Goal: Transaction & Acquisition: Purchase product/service

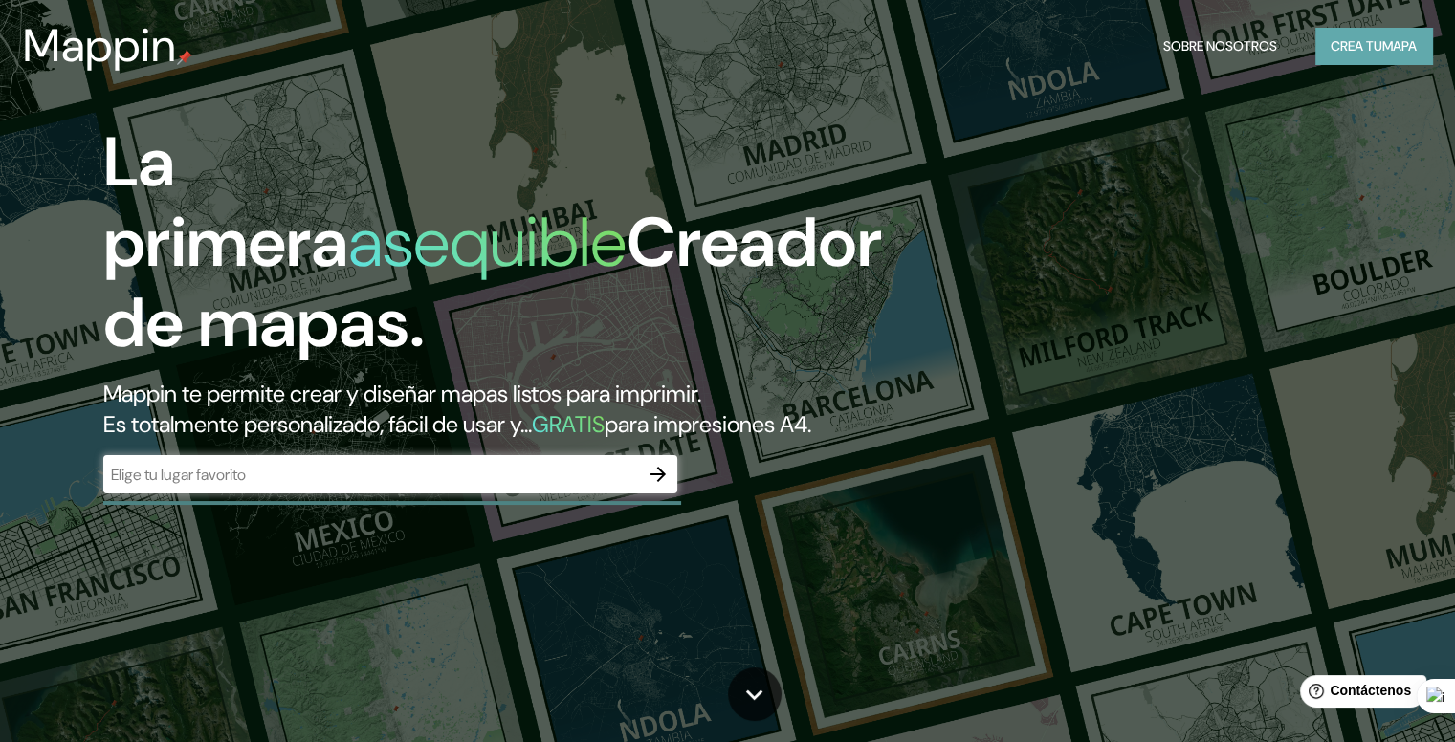
click at [1370, 50] on font "Crea tu" at bounding box center [1357, 45] width 52 height 17
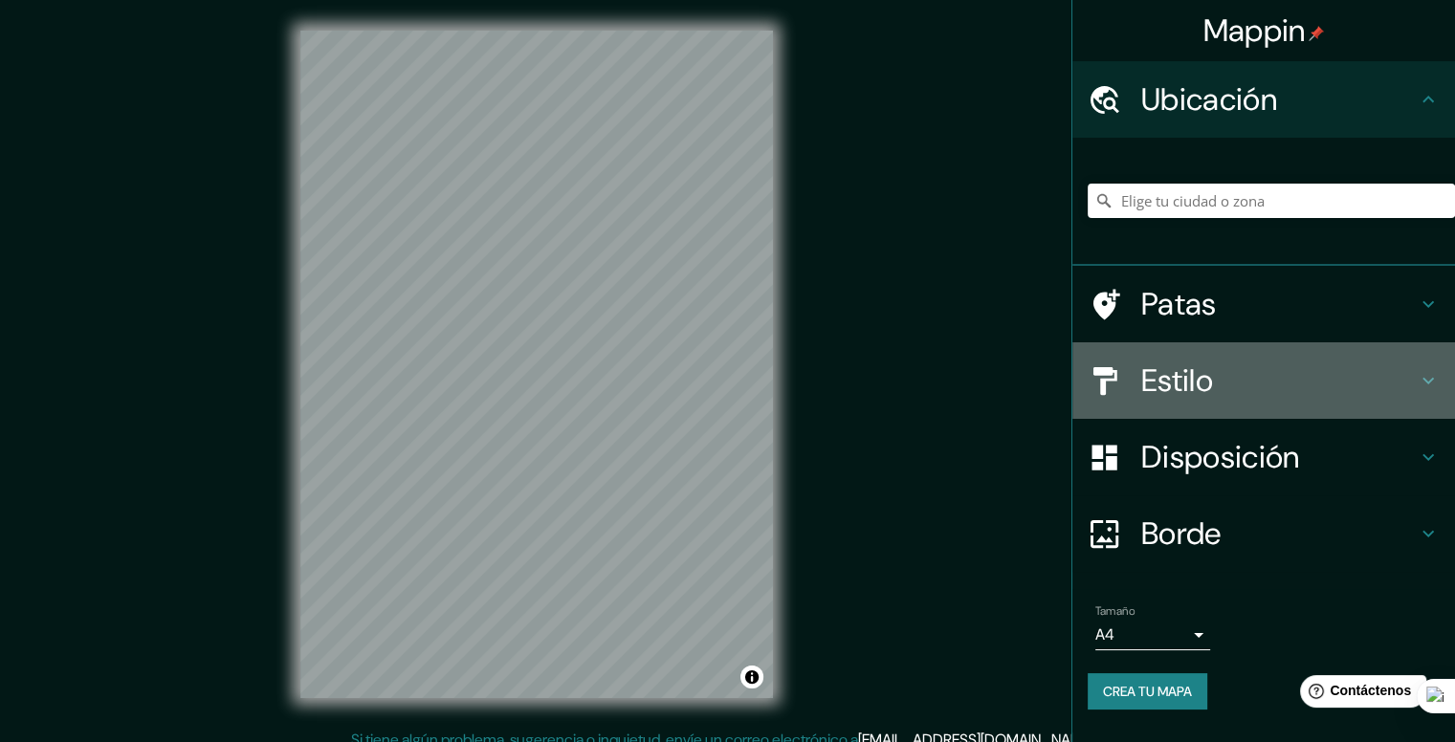
click at [1288, 376] on h4 "Estilo" at bounding box center [1279, 381] width 276 height 38
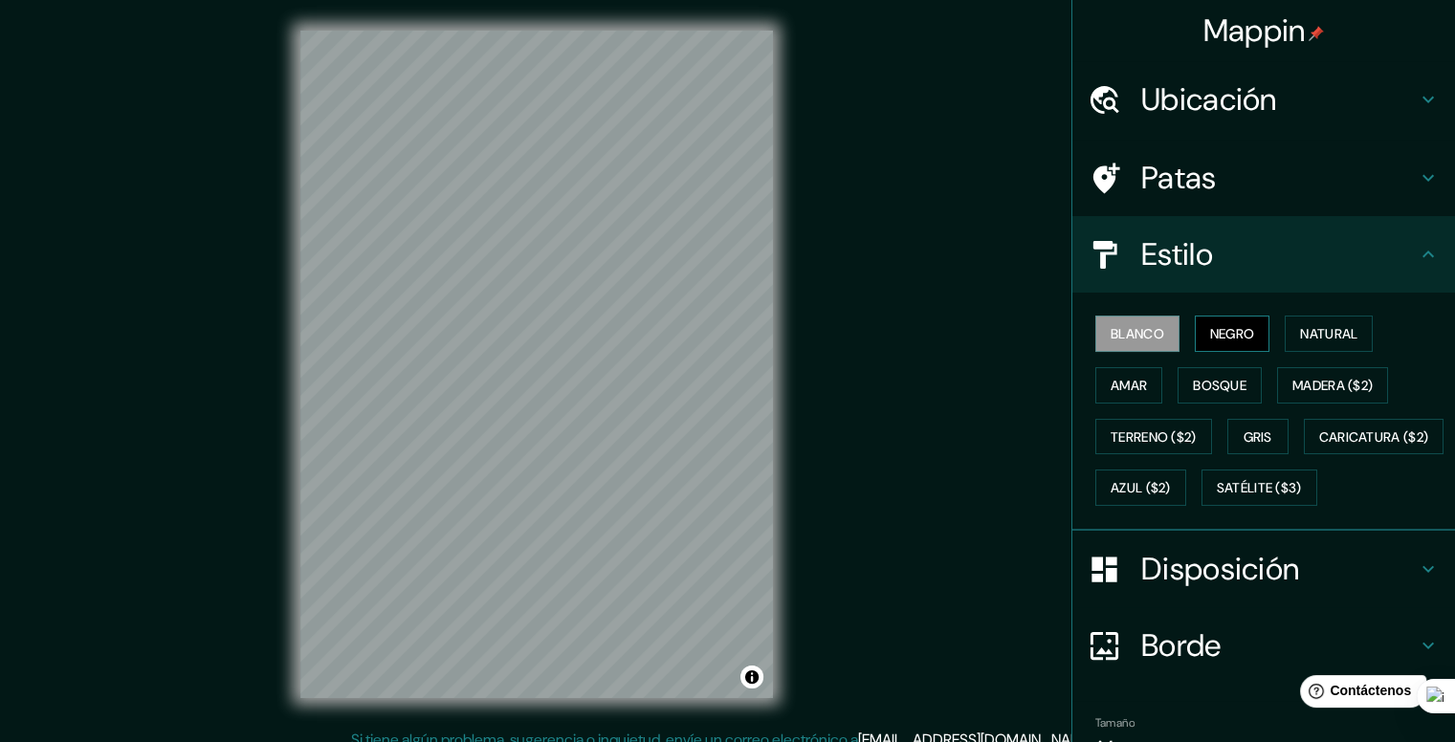
click at [1210, 336] on font "Negro" at bounding box center [1232, 333] width 45 height 17
click at [1138, 331] on font "Blanco" at bounding box center [1138, 333] width 54 height 17
click at [1317, 319] on button "Natural" at bounding box center [1329, 334] width 88 height 36
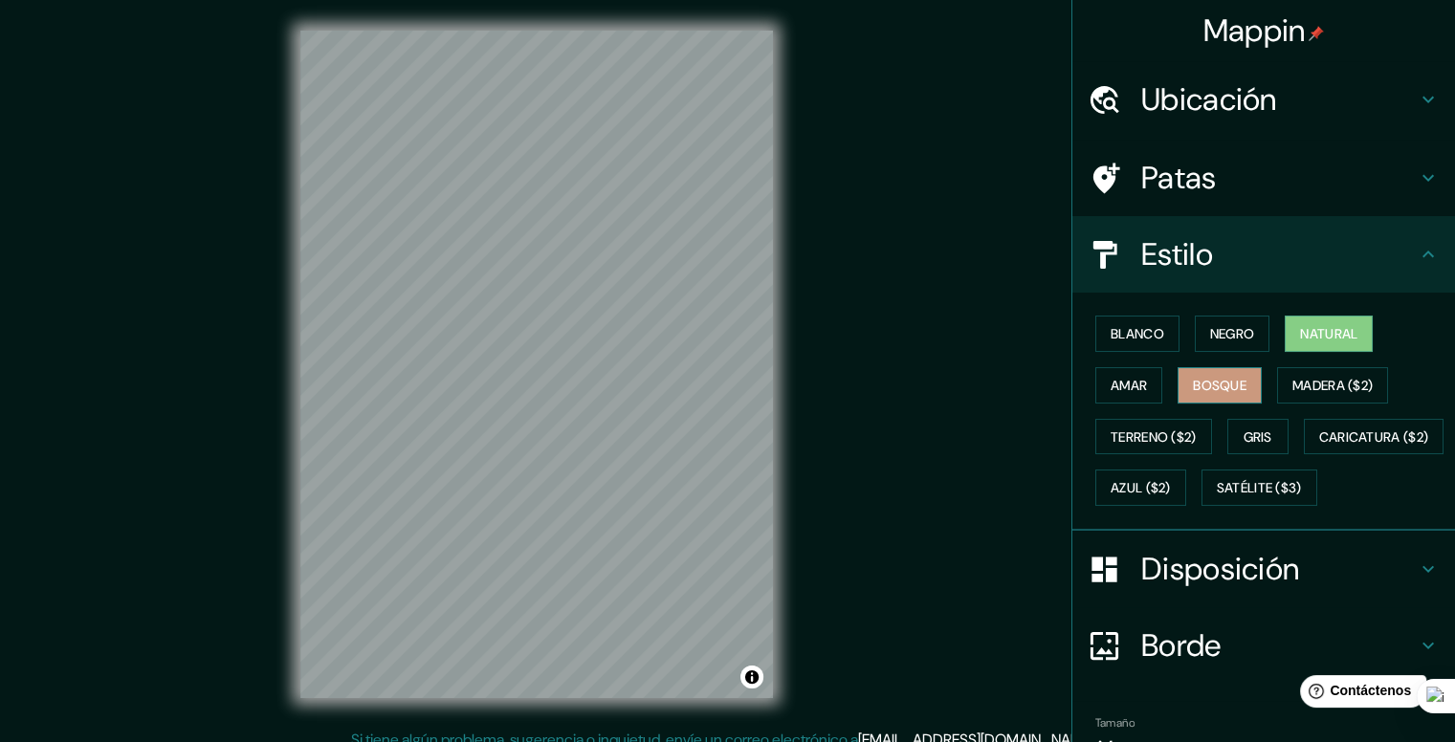
click at [1199, 384] on font "Bosque" at bounding box center [1220, 385] width 54 height 17
click at [1175, 589] on font "Disposición" at bounding box center [1220, 569] width 158 height 40
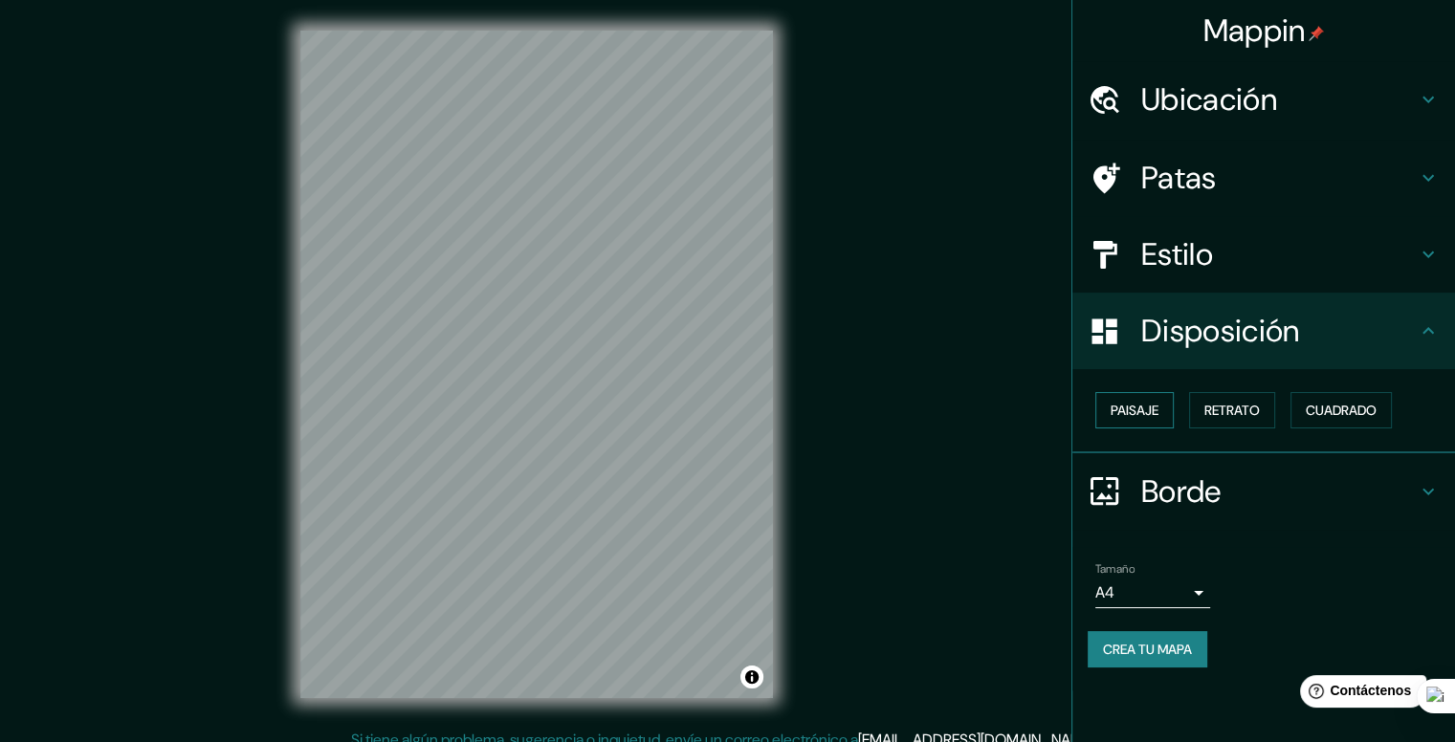
click at [1123, 399] on font "Paisaje" at bounding box center [1135, 410] width 48 height 25
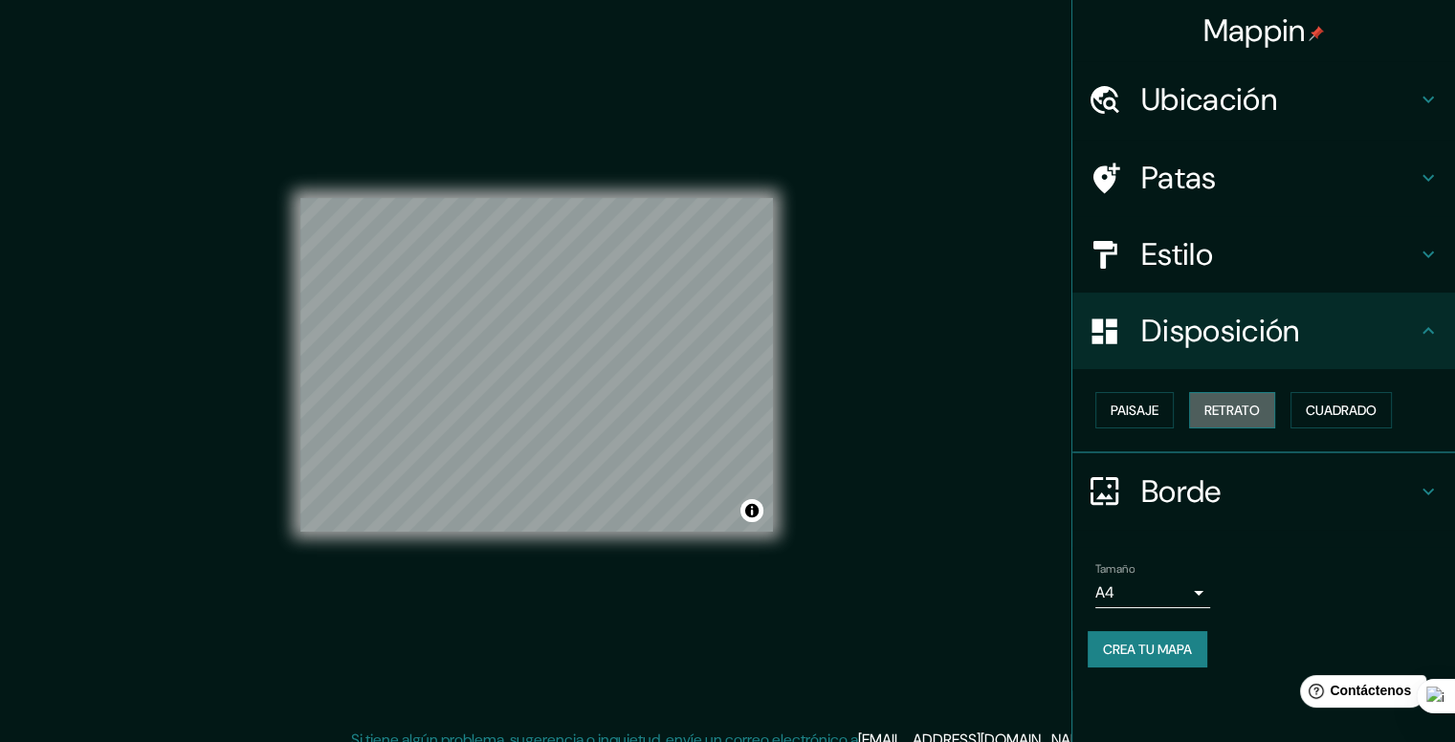
click at [1201, 405] on button "Retrato" at bounding box center [1232, 410] width 86 height 36
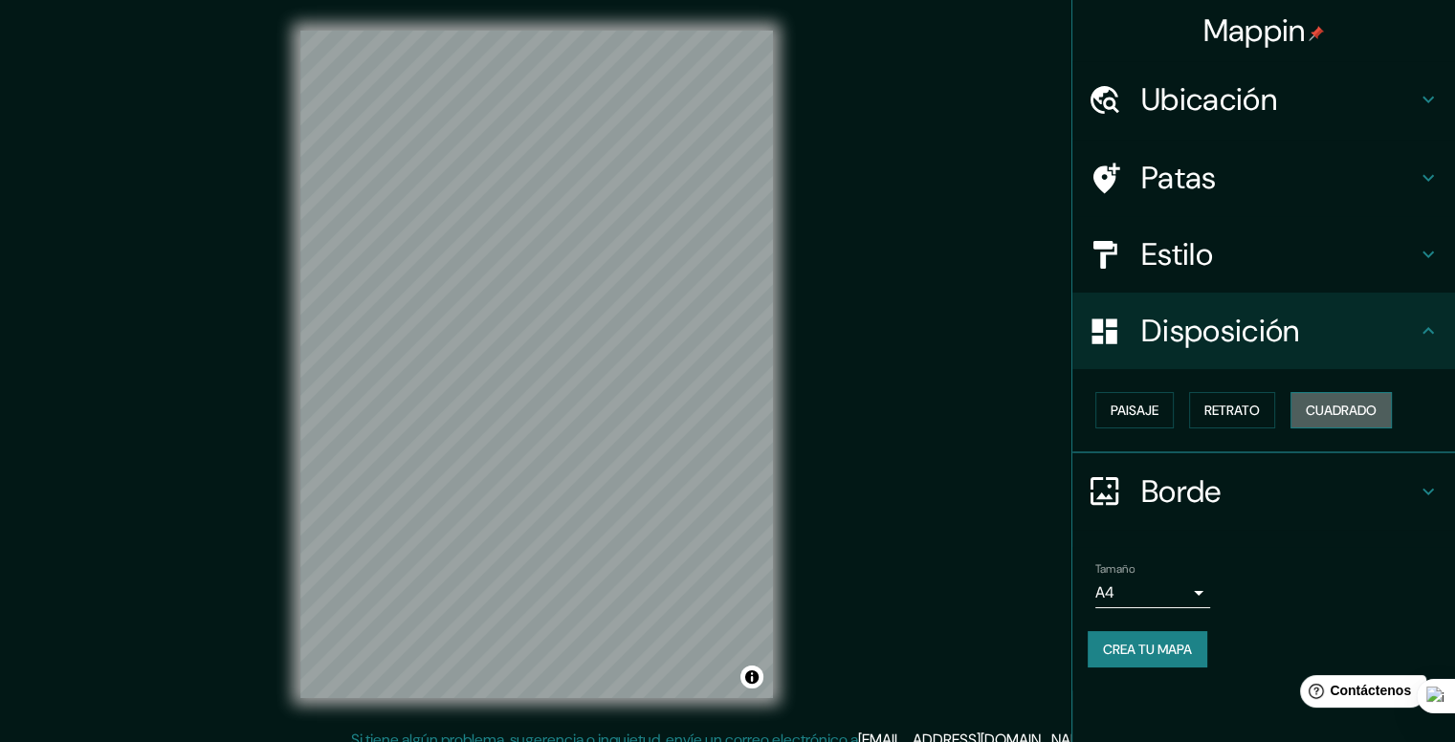
click at [1335, 407] on font "Cuadrado" at bounding box center [1341, 410] width 71 height 17
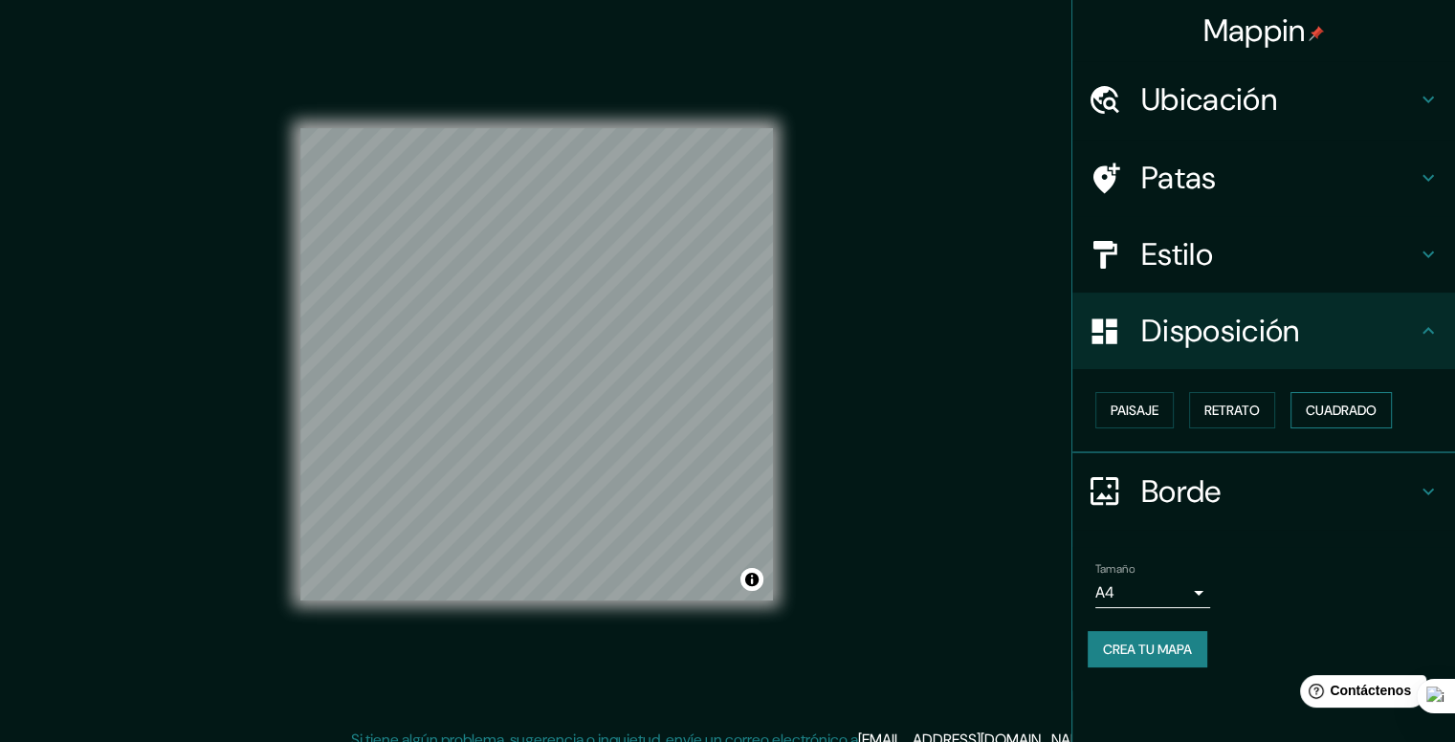
click at [1335, 407] on font "Cuadrado" at bounding box center [1341, 410] width 71 height 17
click at [1154, 413] on font "Paisaje" at bounding box center [1135, 410] width 48 height 17
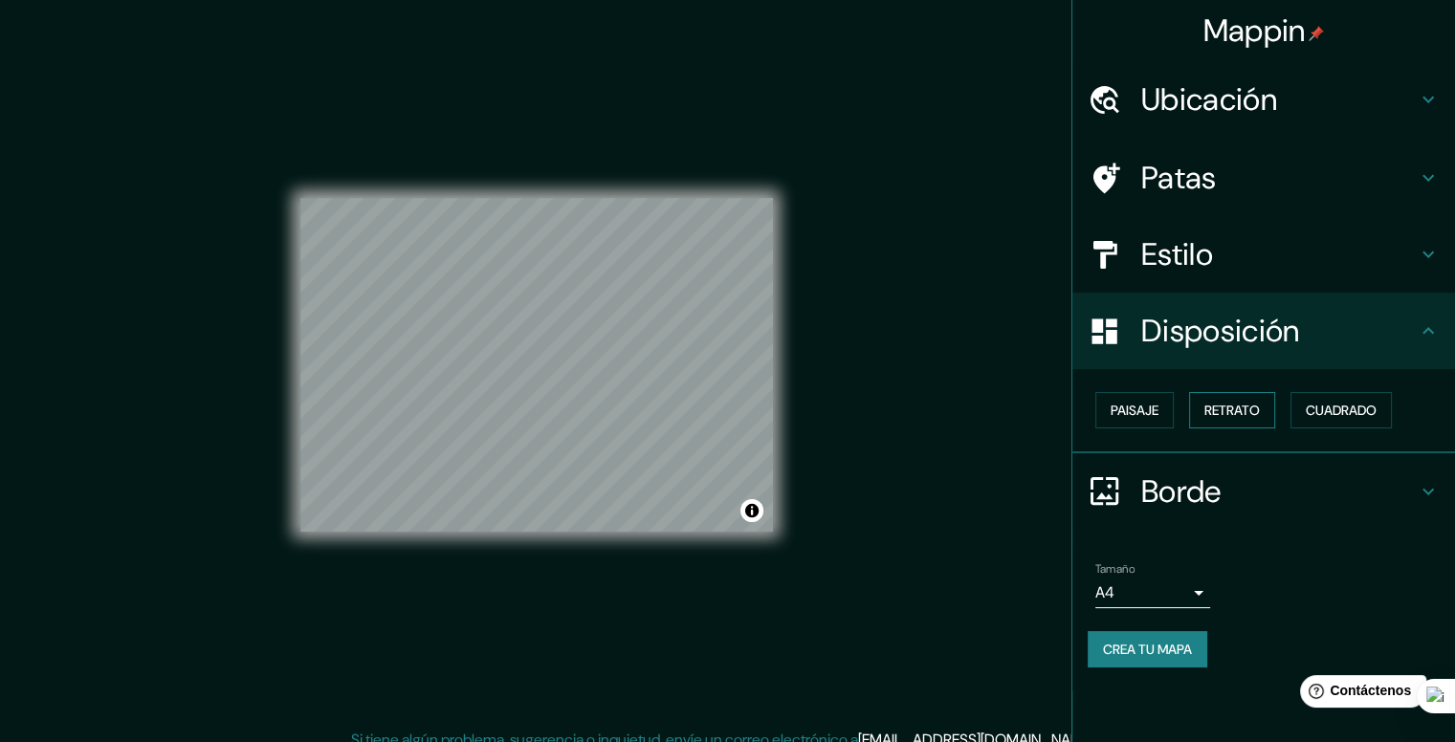
click at [1247, 412] on font "Retrato" at bounding box center [1231, 410] width 55 height 17
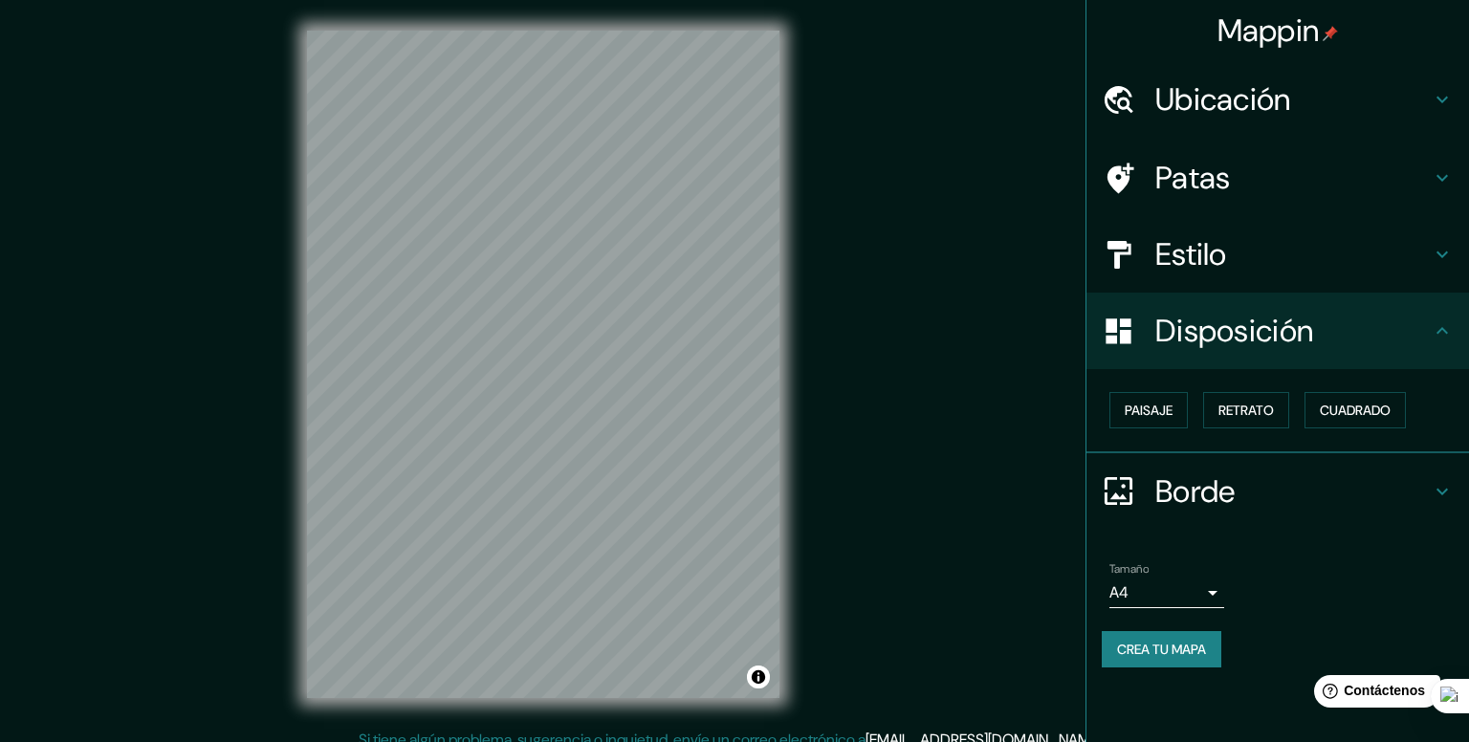
click at [1190, 598] on body "Mappin Ubicación Patas Estilo Disposición Paisaje Retrato Cuadrado Borde Elige …" at bounding box center [734, 371] width 1469 height 742
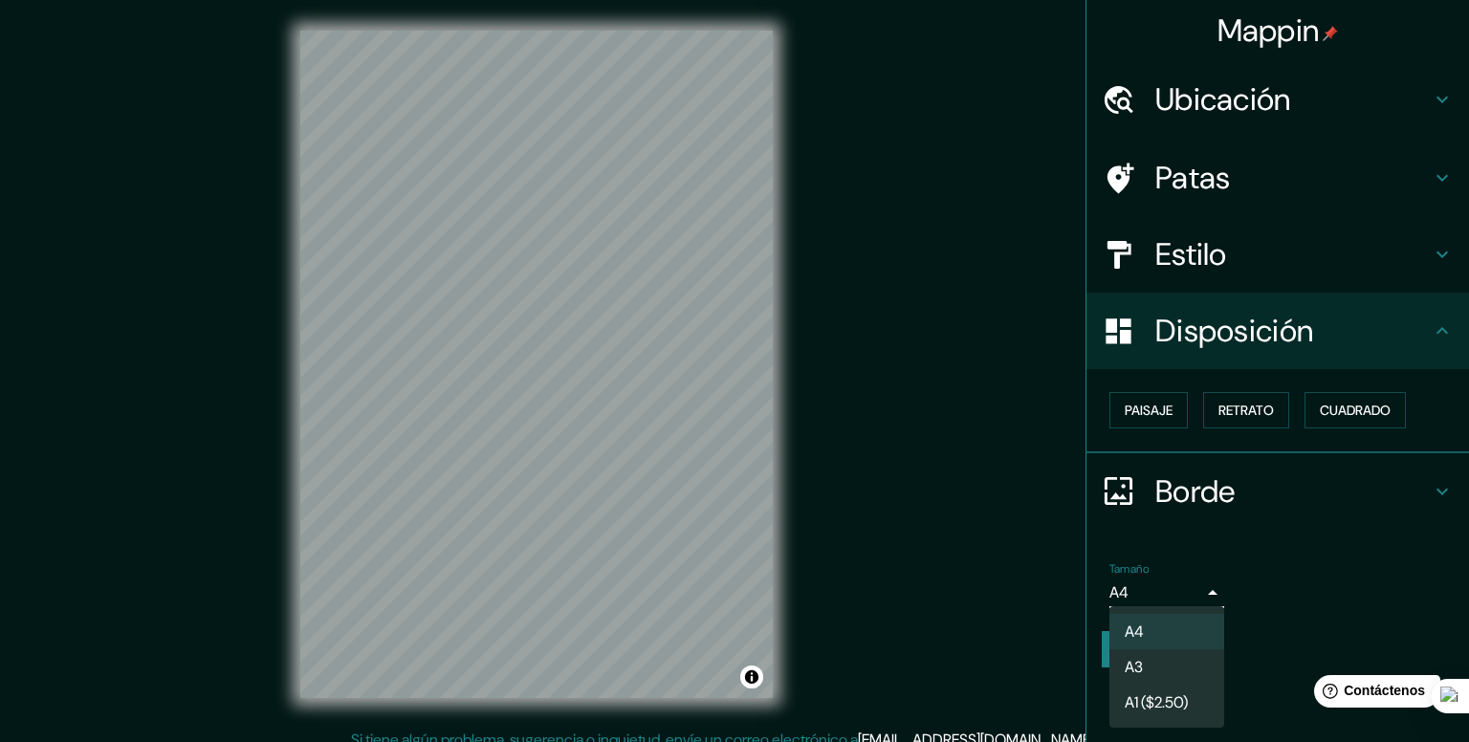
click at [1191, 587] on div at bounding box center [734, 371] width 1469 height 742
click at [1191, 586] on body "Mappin Ubicación Patas Estilo Disposición Paisaje Retrato Cuadrado Borde Elige …" at bounding box center [734, 371] width 1469 height 742
click at [1148, 659] on li "A3" at bounding box center [1167, 667] width 115 height 35
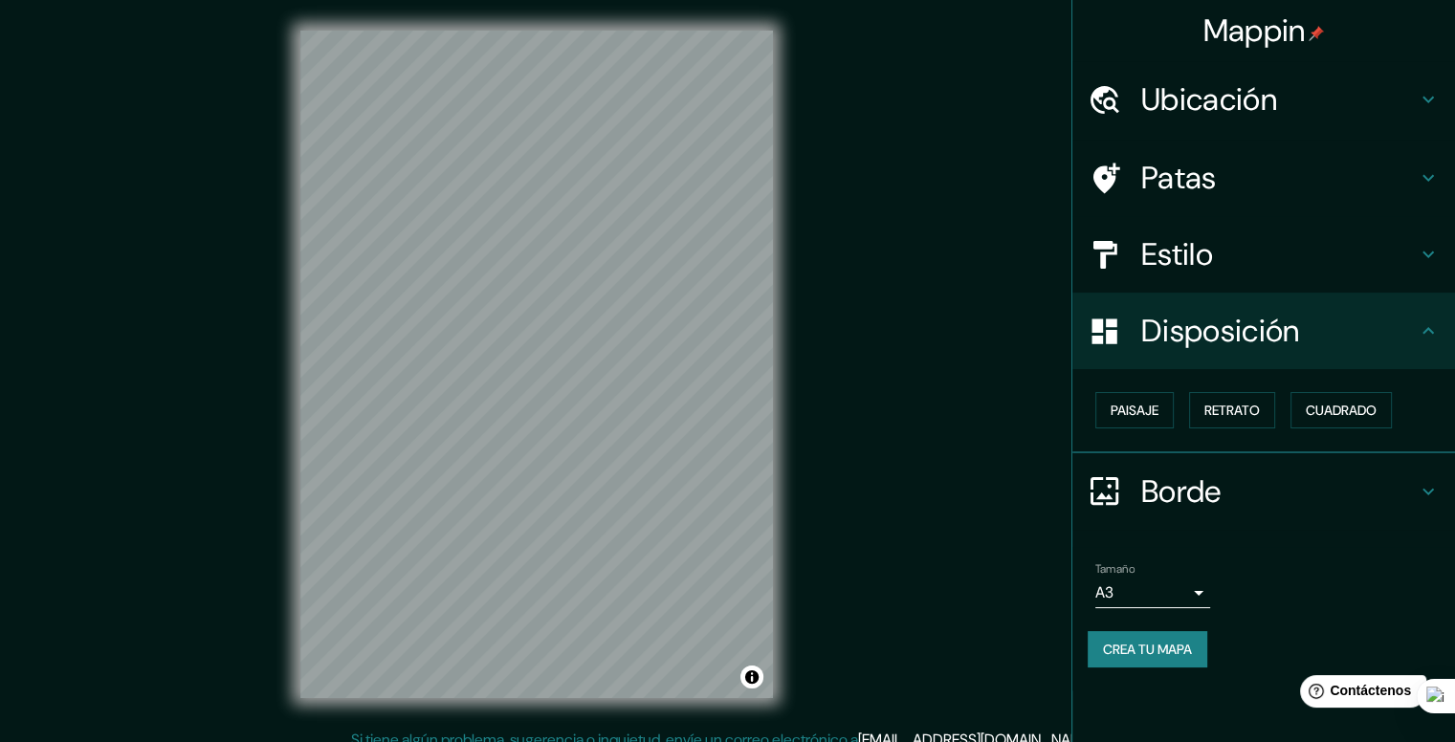
click at [1246, 194] on h4 "Patas" at bounding box center [1279, 178] width 276 height 38
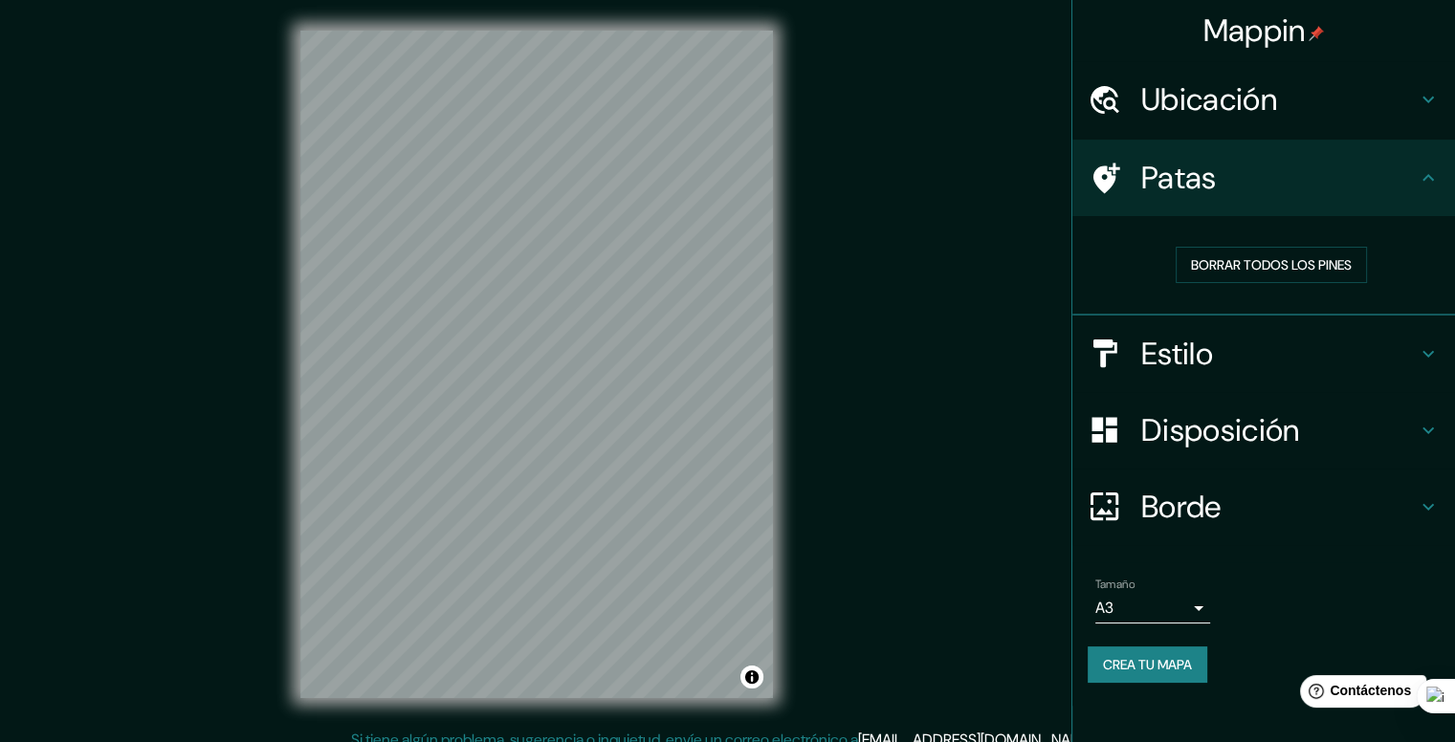
click at [1197, 493] on font "Borde" at bounding box center [1181, 507] width 80 height 40
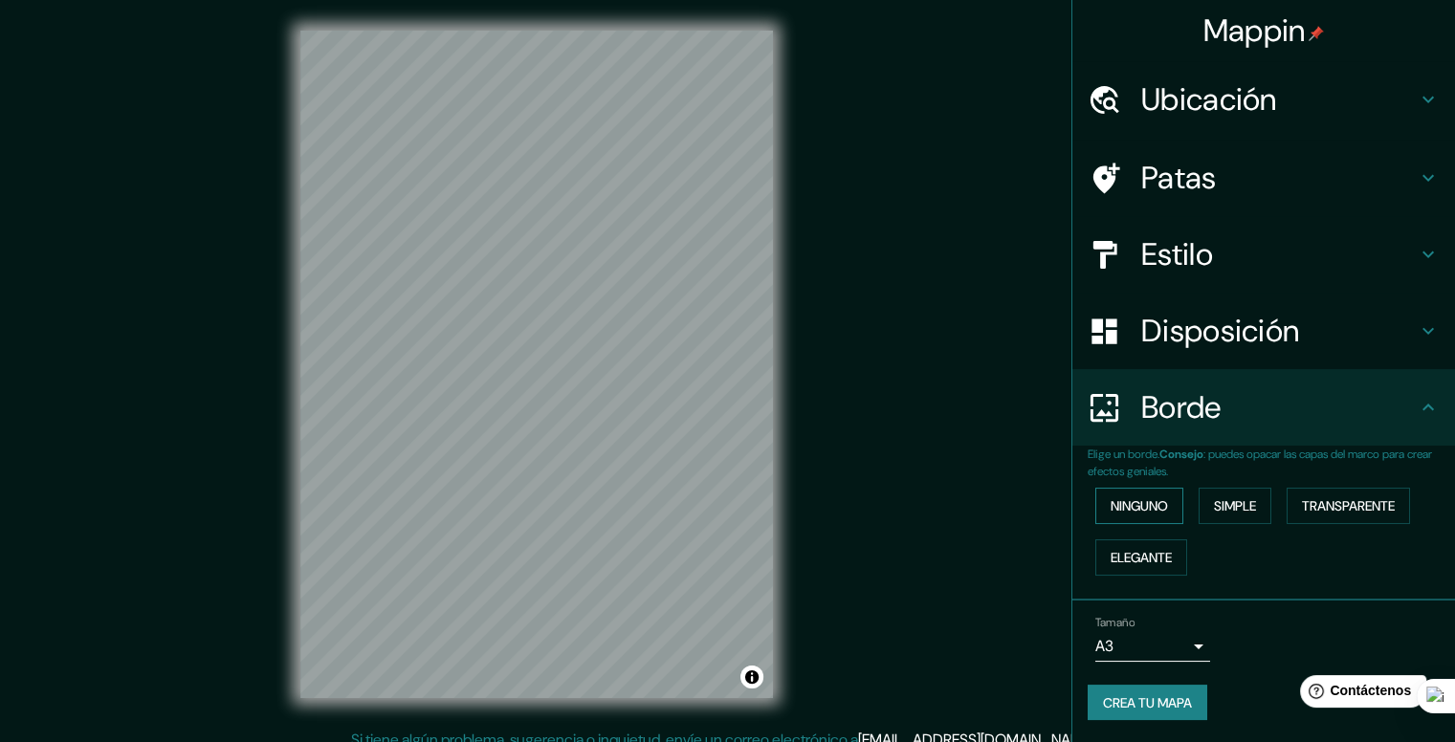
click at [1125, 510] on font "Ninguno" at bounding box center [1139, 505] width 57 height 17
click at [1240, 510] on font "Simple" at bounding box center [1235, 505] width 42 height 17
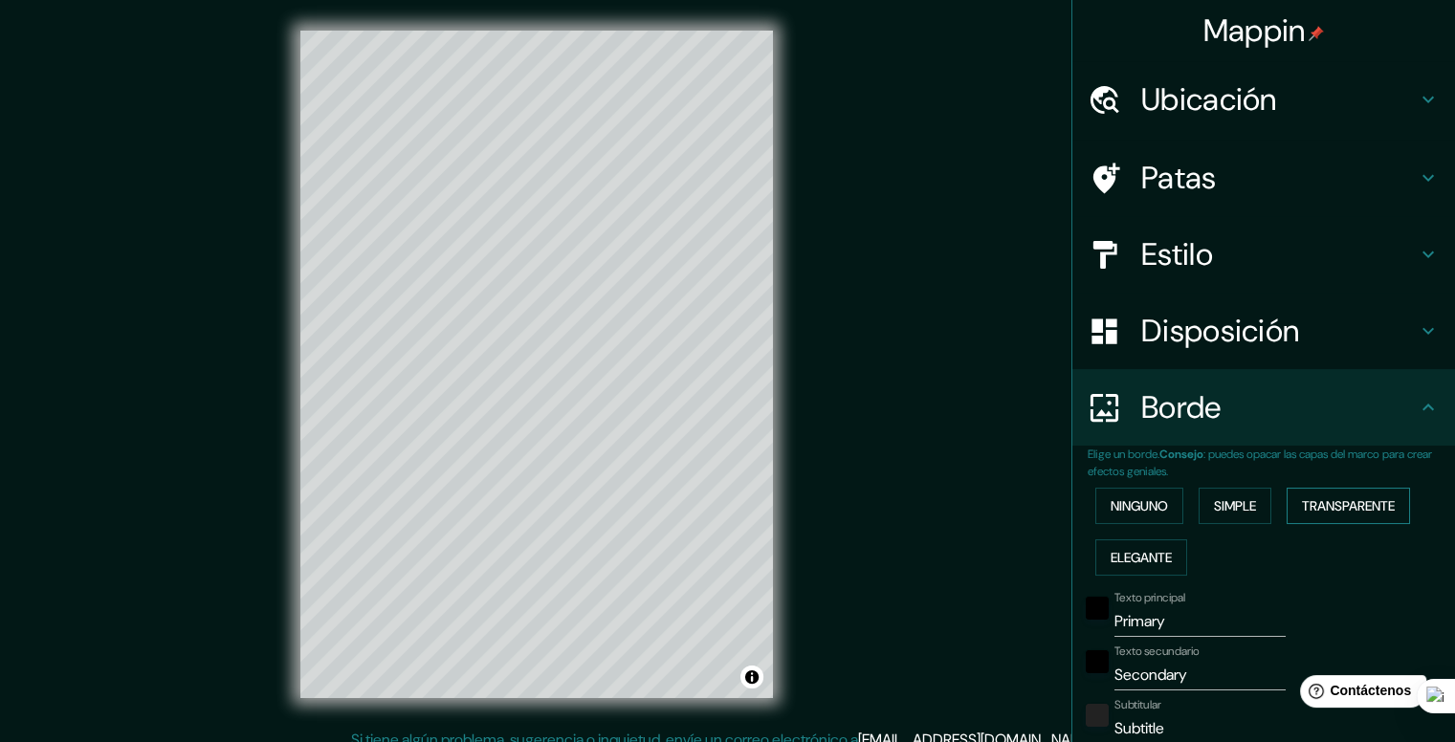
click at [1302, 507] on font "Transparente" at bounding box center [1348, 505] width 93 height 17
click at [1135, 556] on font "Elegante" at bounding box center [1141, 557] width 61 height 17
click at [1137, 503] on font "Ninguno" at bounding box center [1139, 505] width 57 height 17
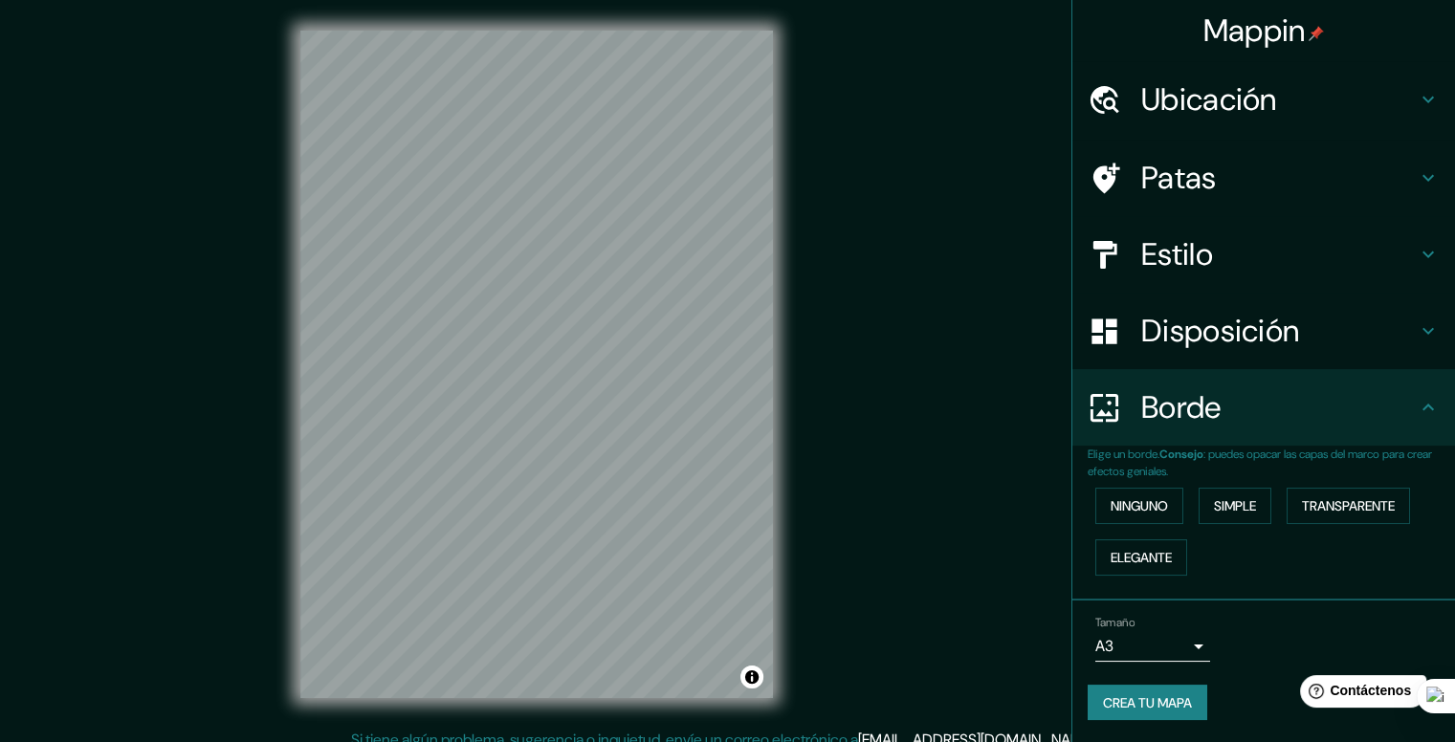
click at [1189, 93] on font "Ubicación" at bounding box center [1209, 99] width 136 height 40
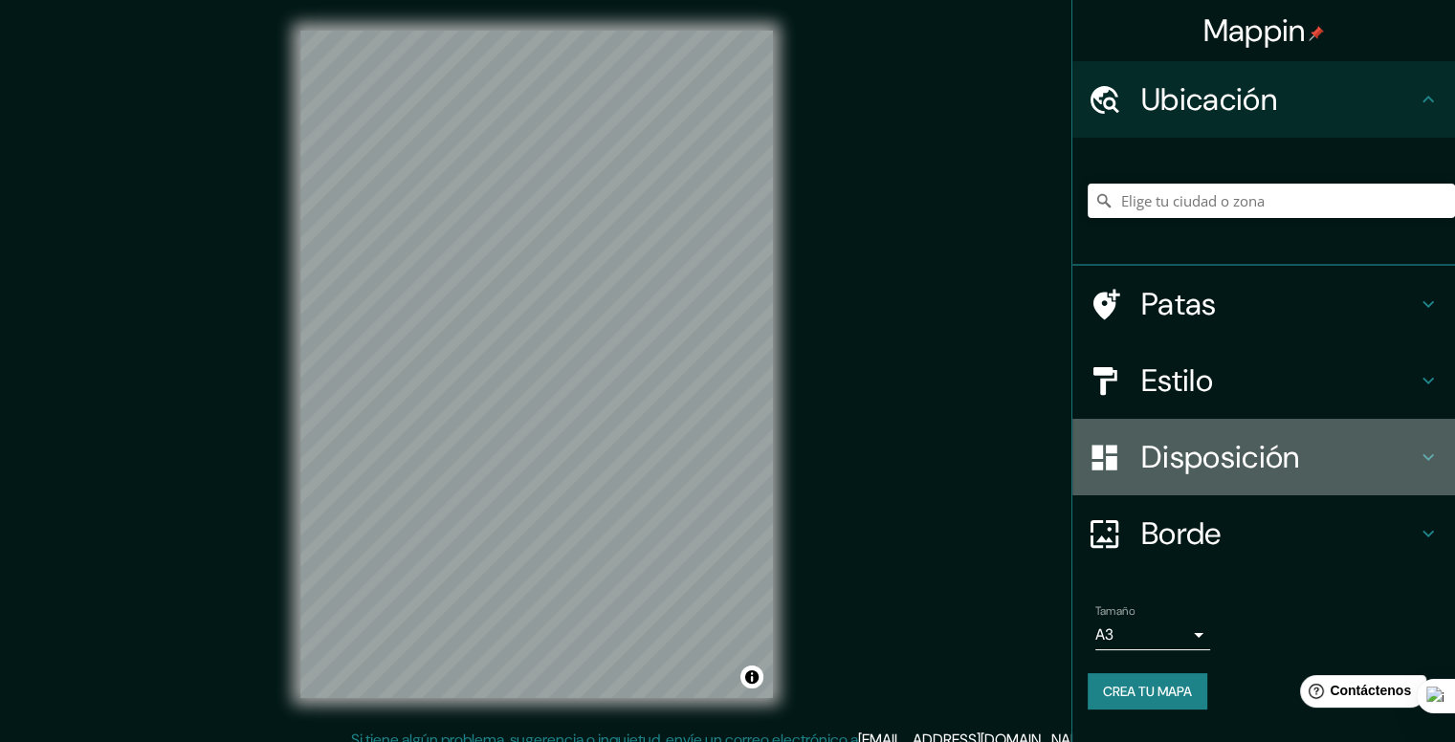
click at [1210, 447] on font "Disposición" at bounding box center [1220, 457] width 158 height 40
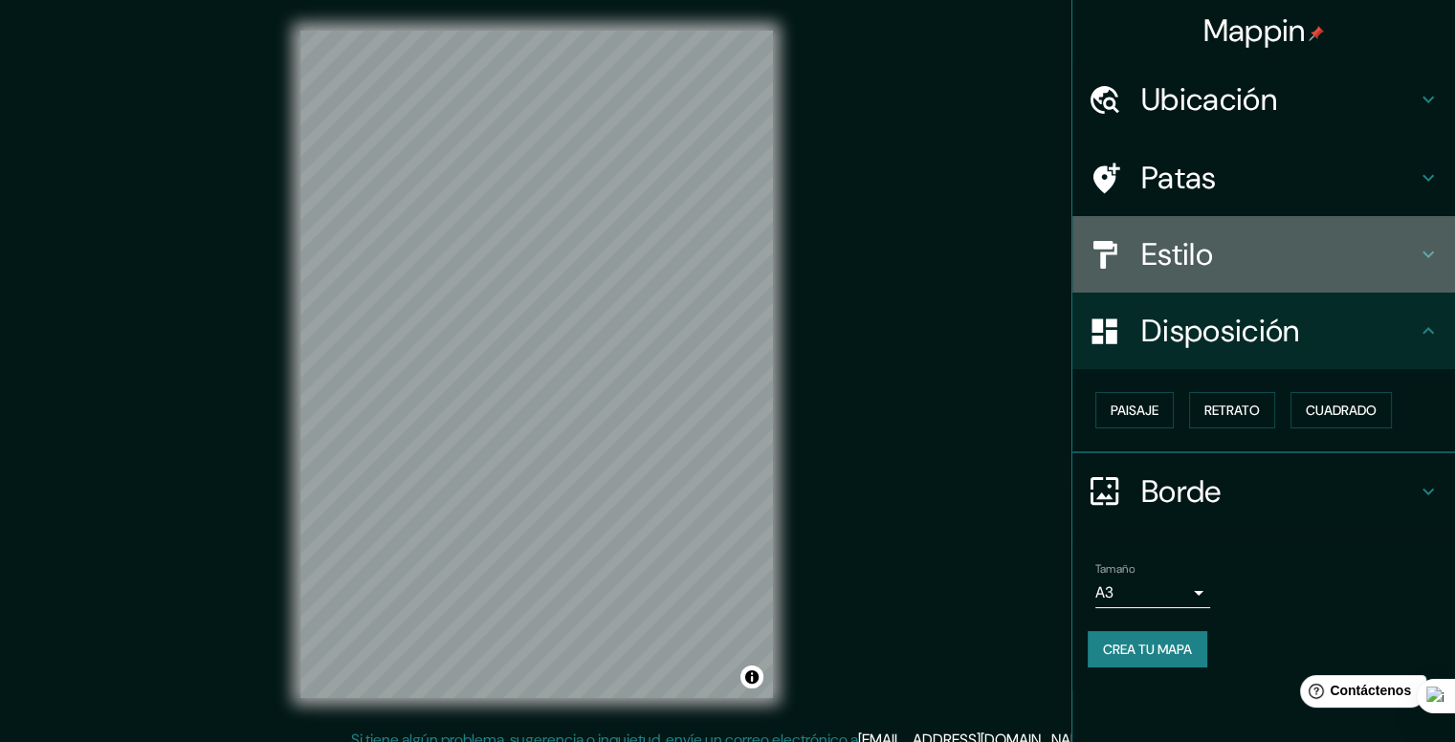
click at [1204, 219] on div "Estilo" at bounding box center [1263, 254] width 383 height 77
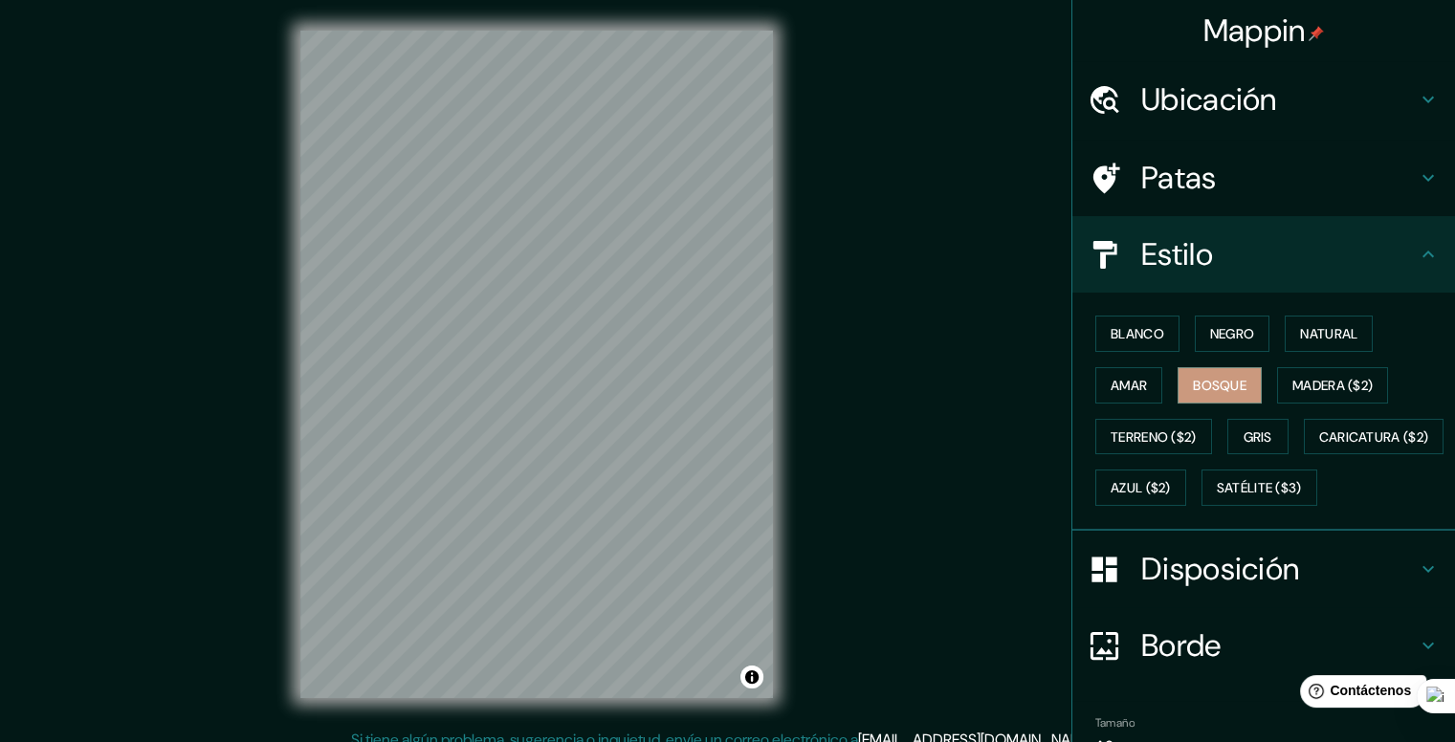
click at [1205, 176] on h4 "Patas" at bounding box center [1279, 178] width 276 height 38
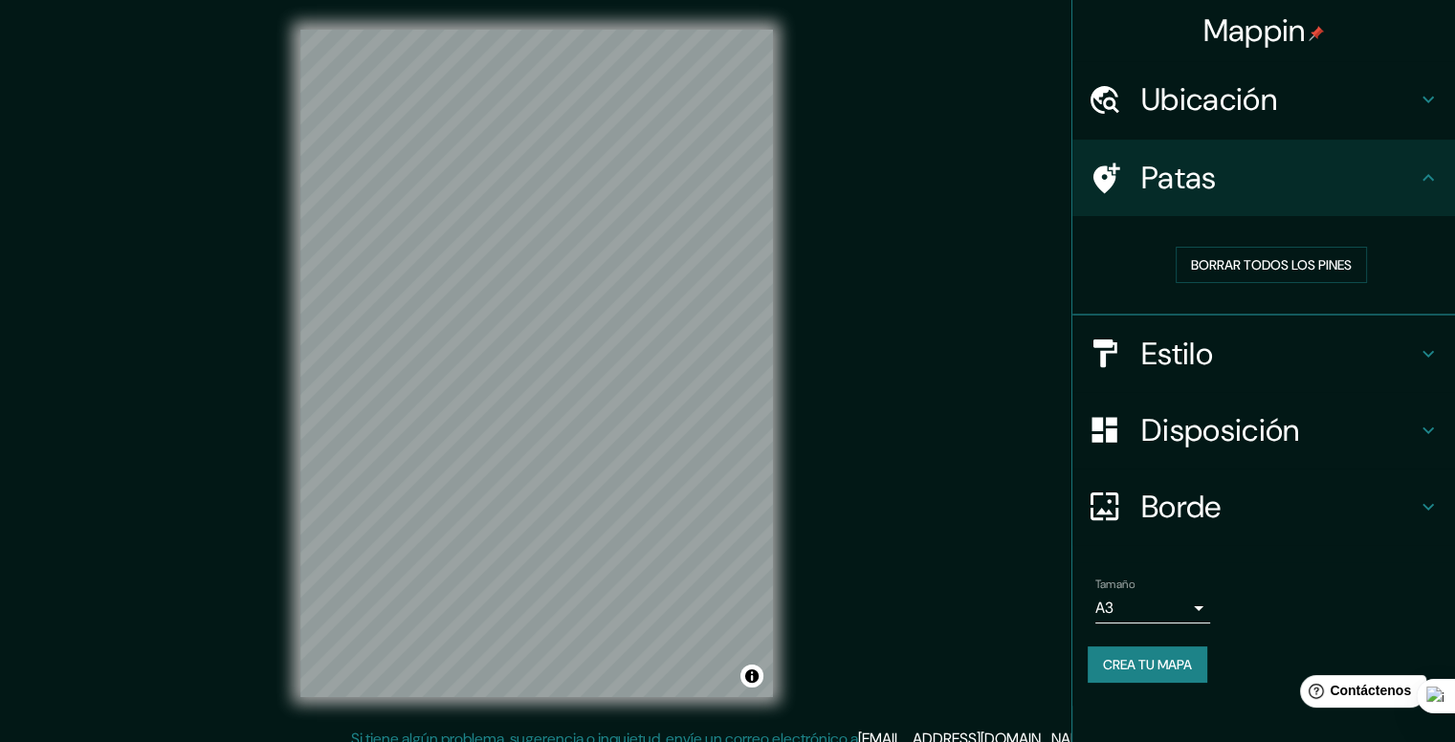
scroll to position [17, 0]
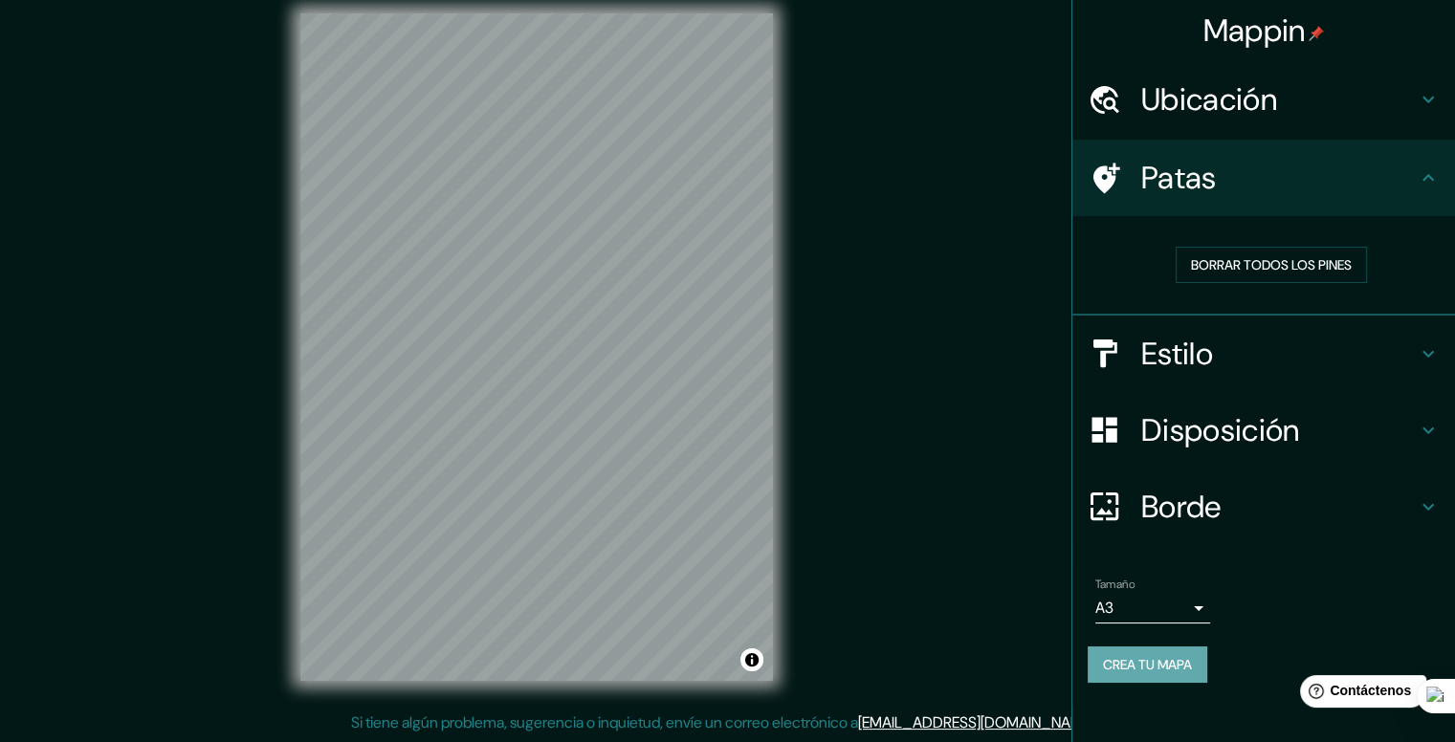
click at [1132, 671] on font "Crea tu mapa" at bounding box center [1147, 664] width 89 height 17
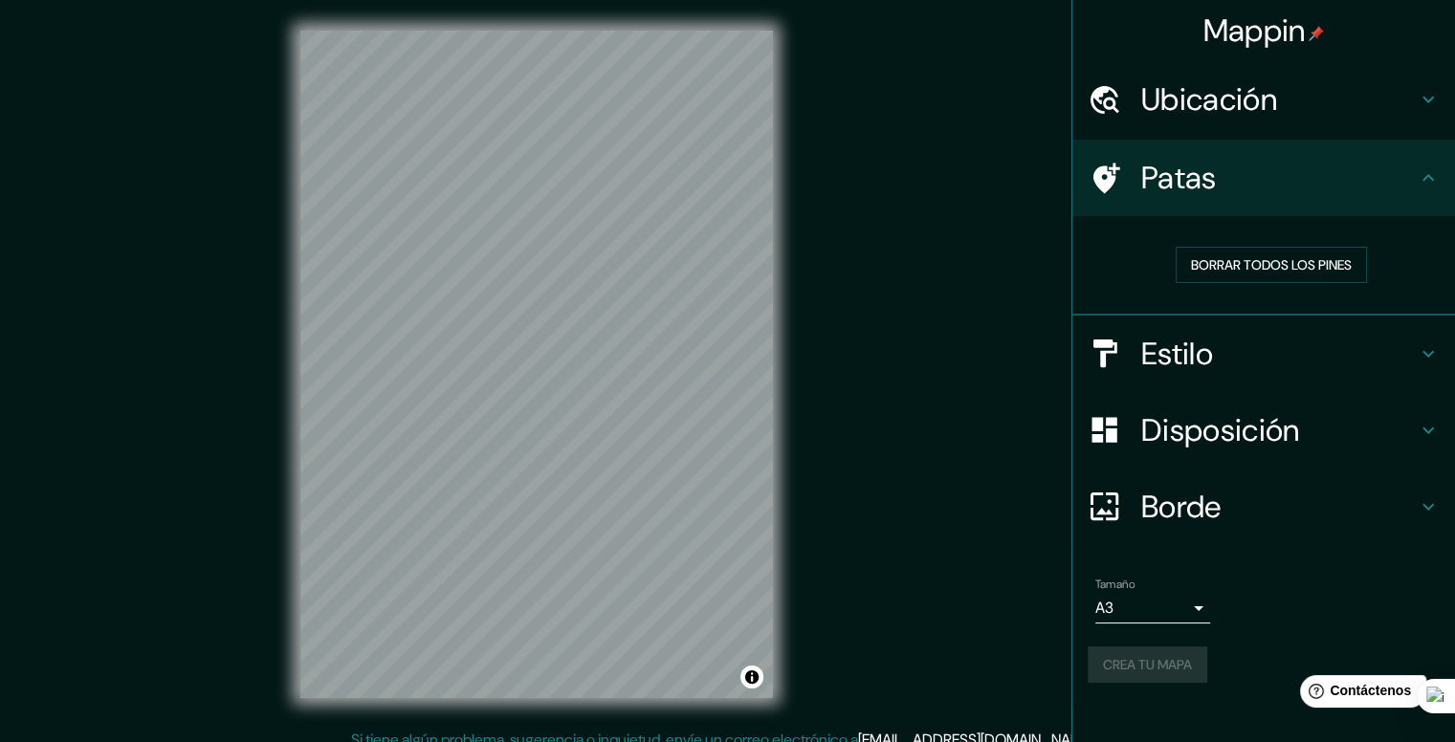
scroll to position [0, 0]
click at [1150, 657] on div "Crea tu mapa" at bounding box center [1264, 665] width 352 height 36
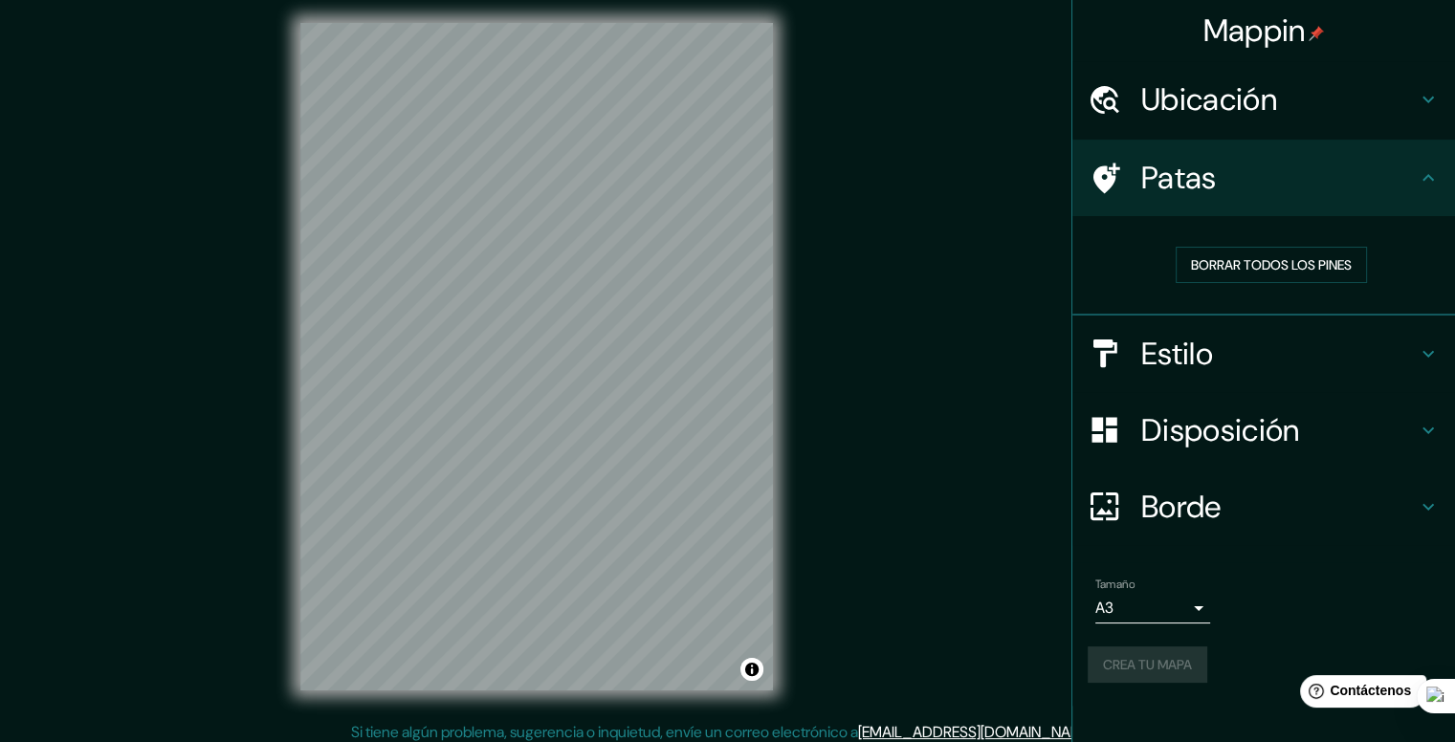
scroll to position [17, 0]
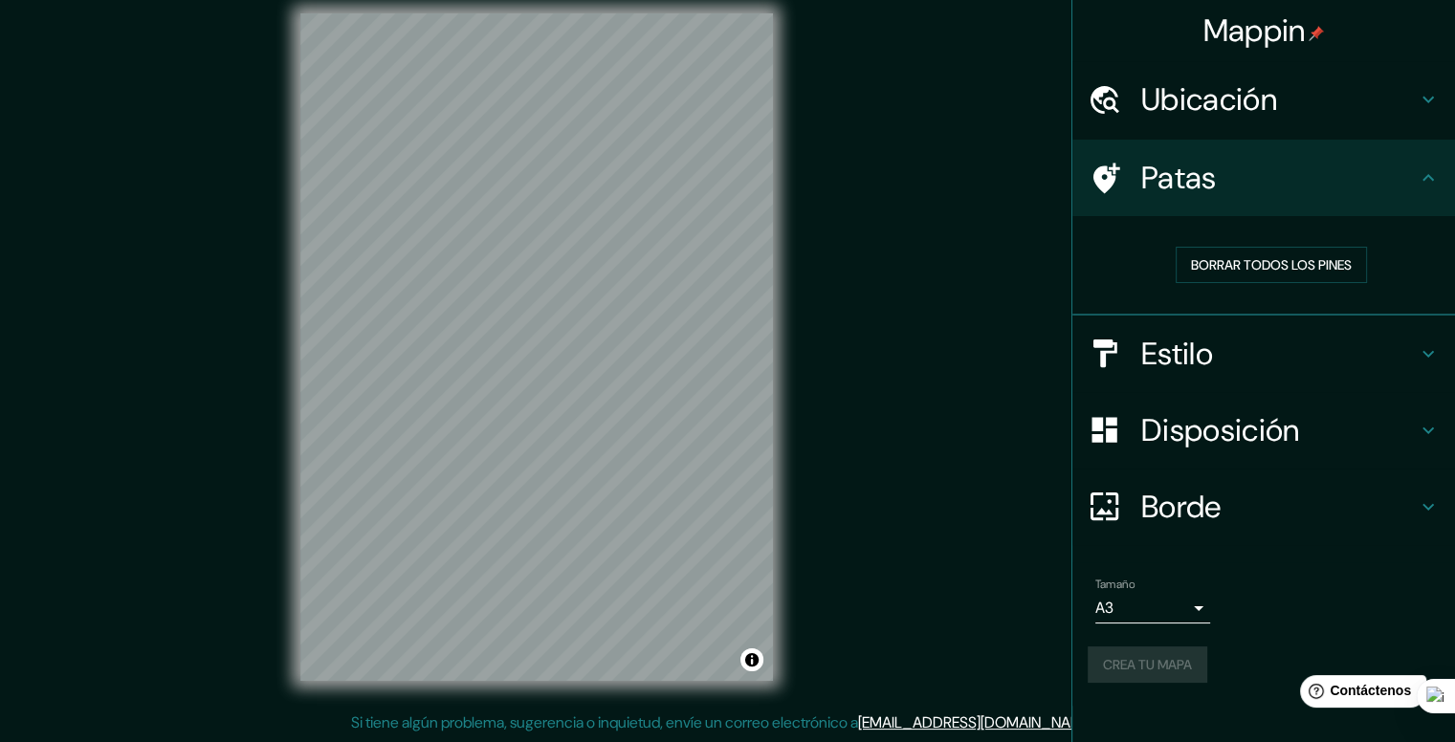
click at [1199, 600] on body "Mappin Ubicación Patas Borrar todos los pines Estilo Disposición Borde Elige un…" at bounding box center [727, 354] width 1455 height 742
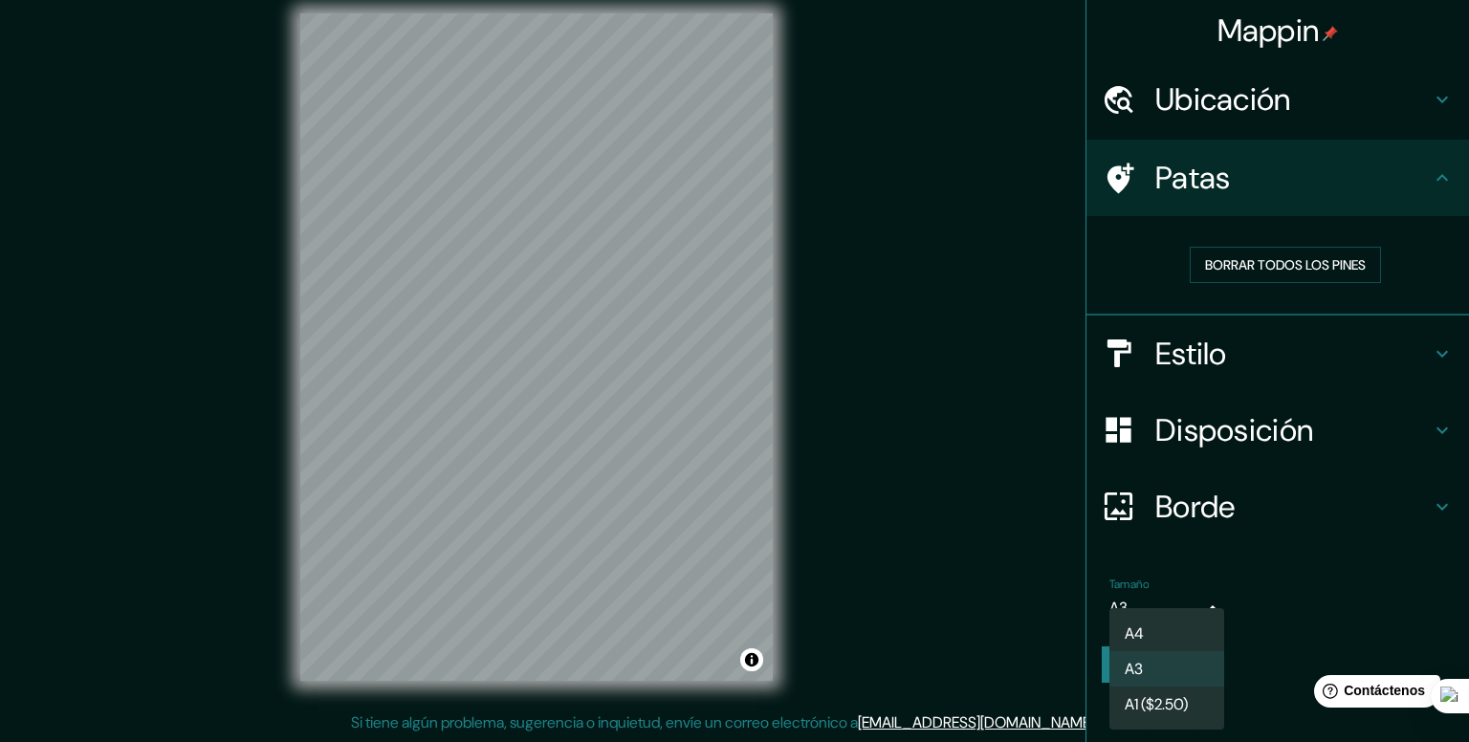
click at [1179, 628] on li "A4" at bounding box center [1167, 633] width 115 height 35
type input "single"
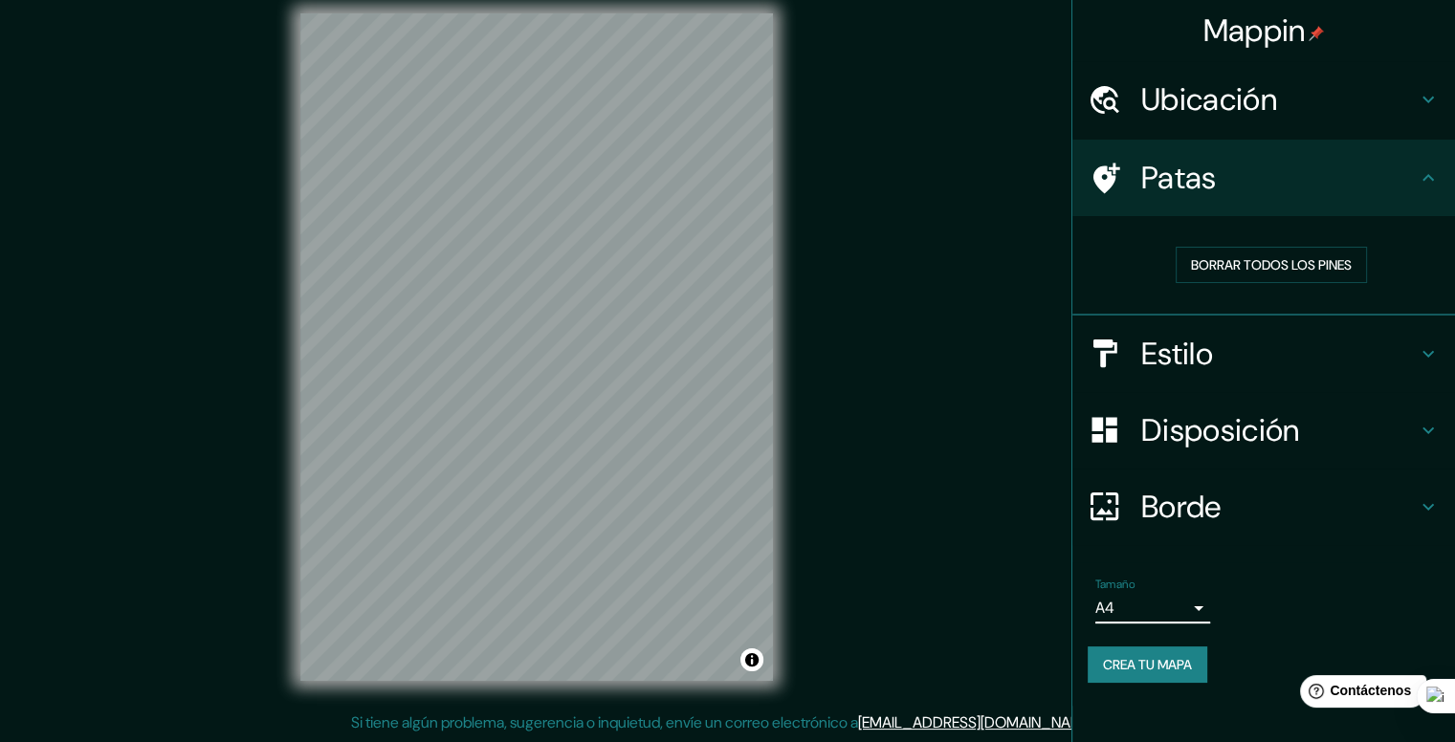
click at [1179, 667] on font "Crea tu mapa" at bounding box center [1147, 664] width 89 height 17
click at [1434, 655] on icon at bounding box center [1435, 655] width 15 height 15
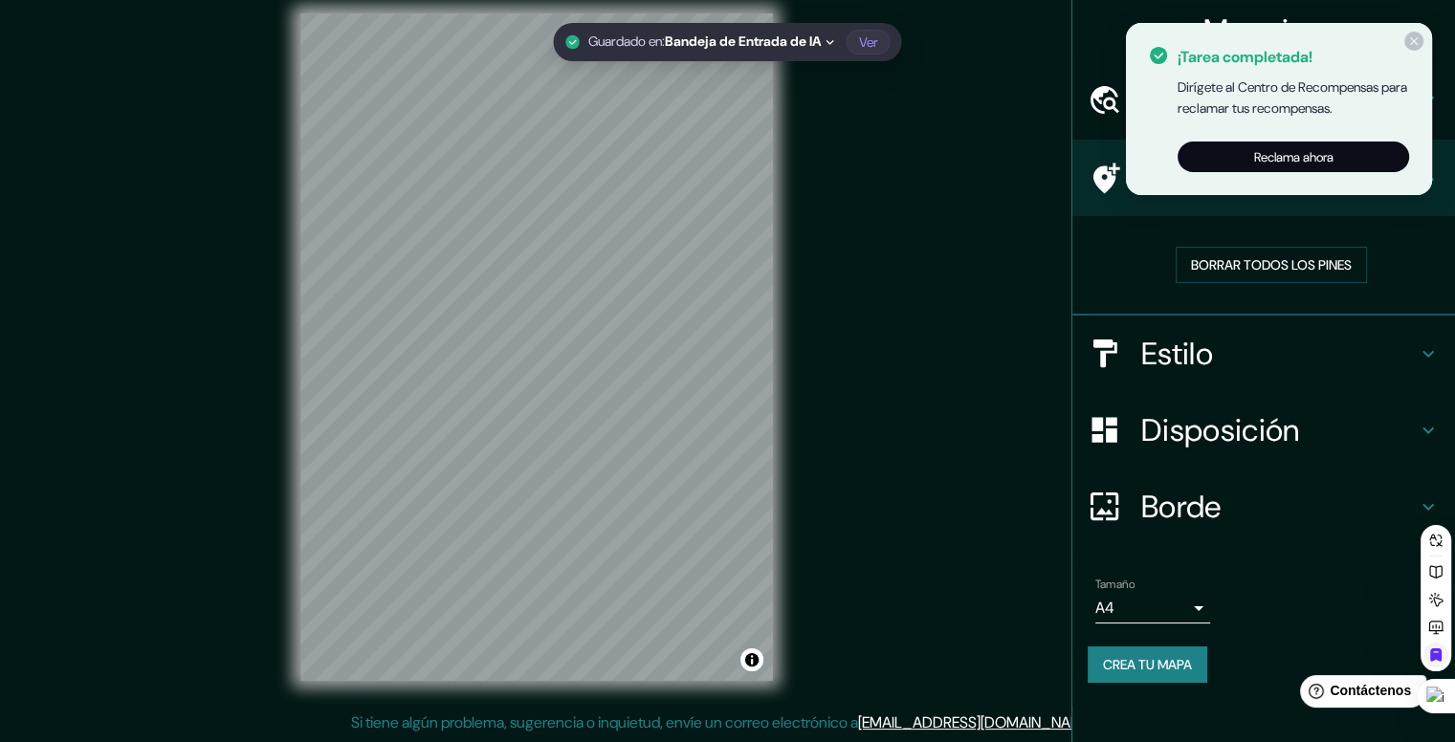
click at [1412, 42] on icon at bounding box center [1414, 41] width 8 height 8
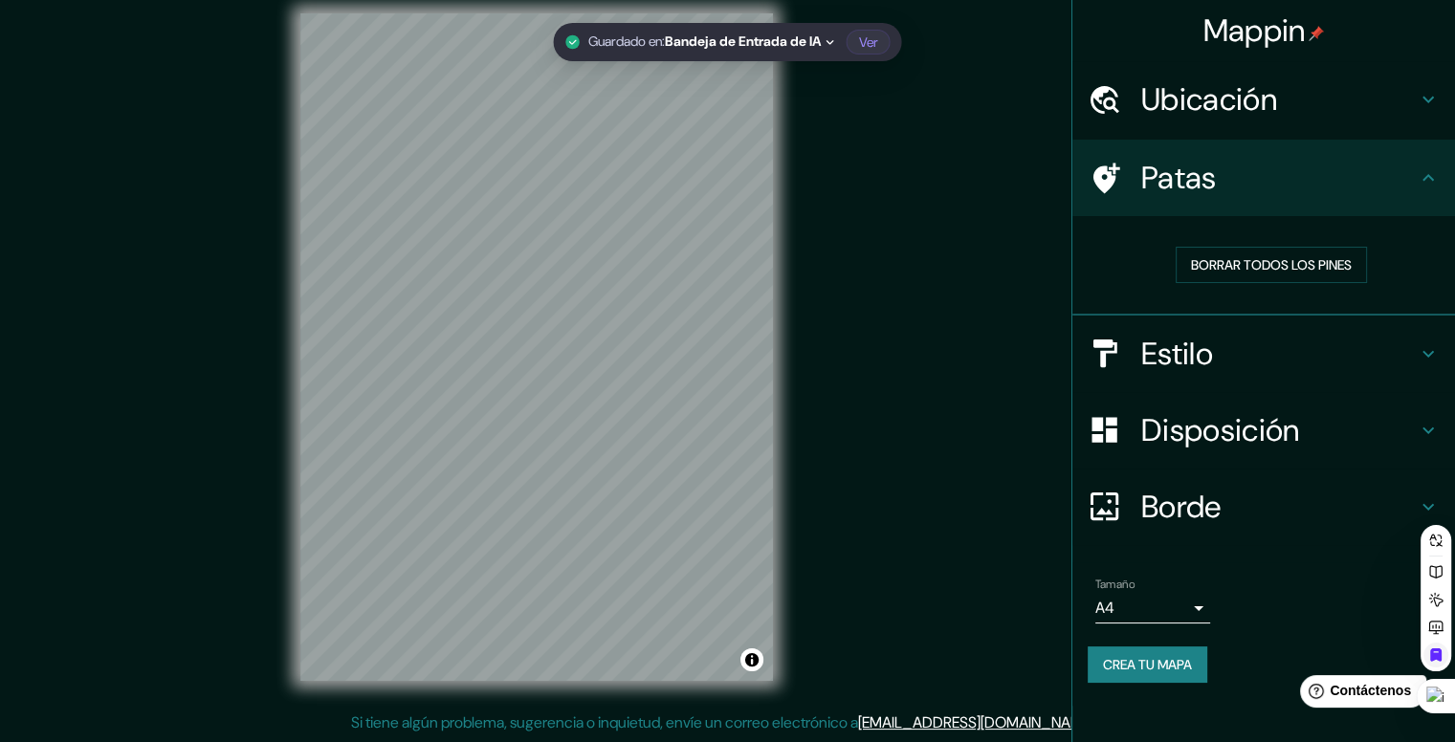
click at [1148, 671] on font "Crea tu mapa" at bounding box center [1147, 664] width 89 height 17
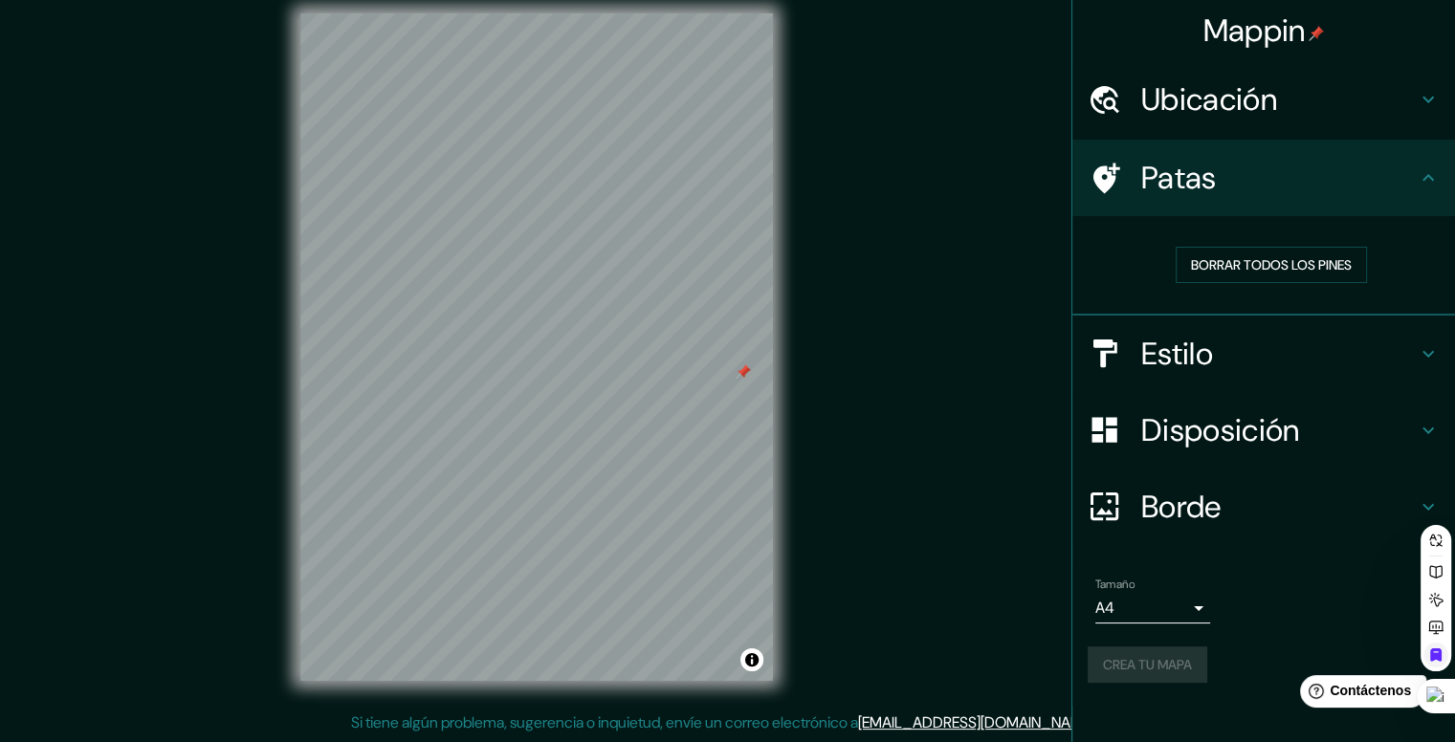
drag, startPoint x: 773, startPoint y: 380, endPoint x: 895, endPoint y: 391, distance: 123.0
click at [895, 391] on div "Mappin Ubicación Patas Borrar todos los pines Estilo Disposición Borde Elige un…" at bounding box center [727, 363] width 1455 height 760
click at [743, 370] on div at bounding box center [743, 371] width 15 height 15
click at [738, 372] on div at bounding box center [740, 370] width 15 height 15
click at [546, 460] on div at bounding box center [545, 462] width 15 height 15
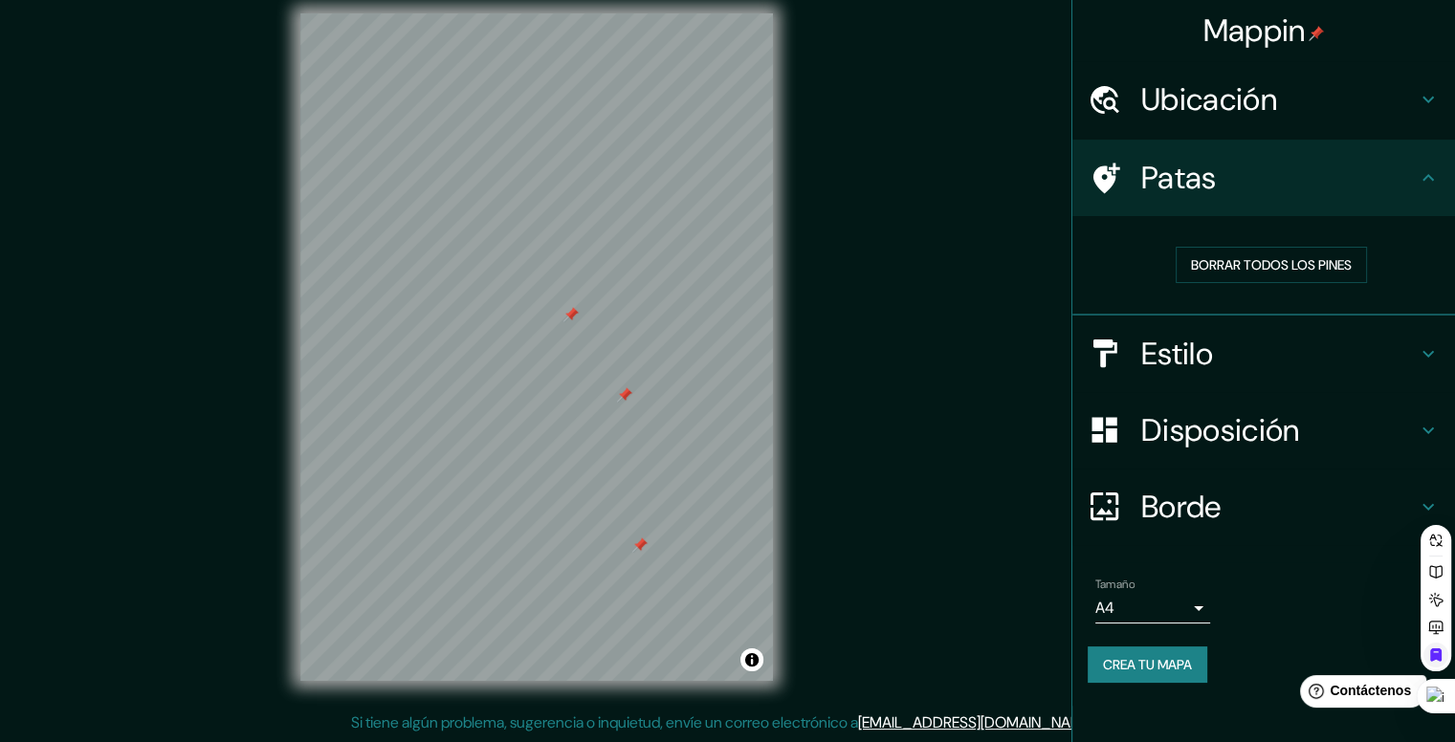
click at [621, 399] on div at bounding box center [624, 394] width 15 height 15
click at [565, 315] on div at bounding box center [570, 314] width 15 height 15
click at [639, 548] on div at bounding box center [639, 545] width 15 height 15
click at [1156, 660] on font "Crea tu mapa" at bounding box center [1147, 664] width 89 height 17
click at [647, 583] on div at bounding box center [645, 582] width 15 height 15
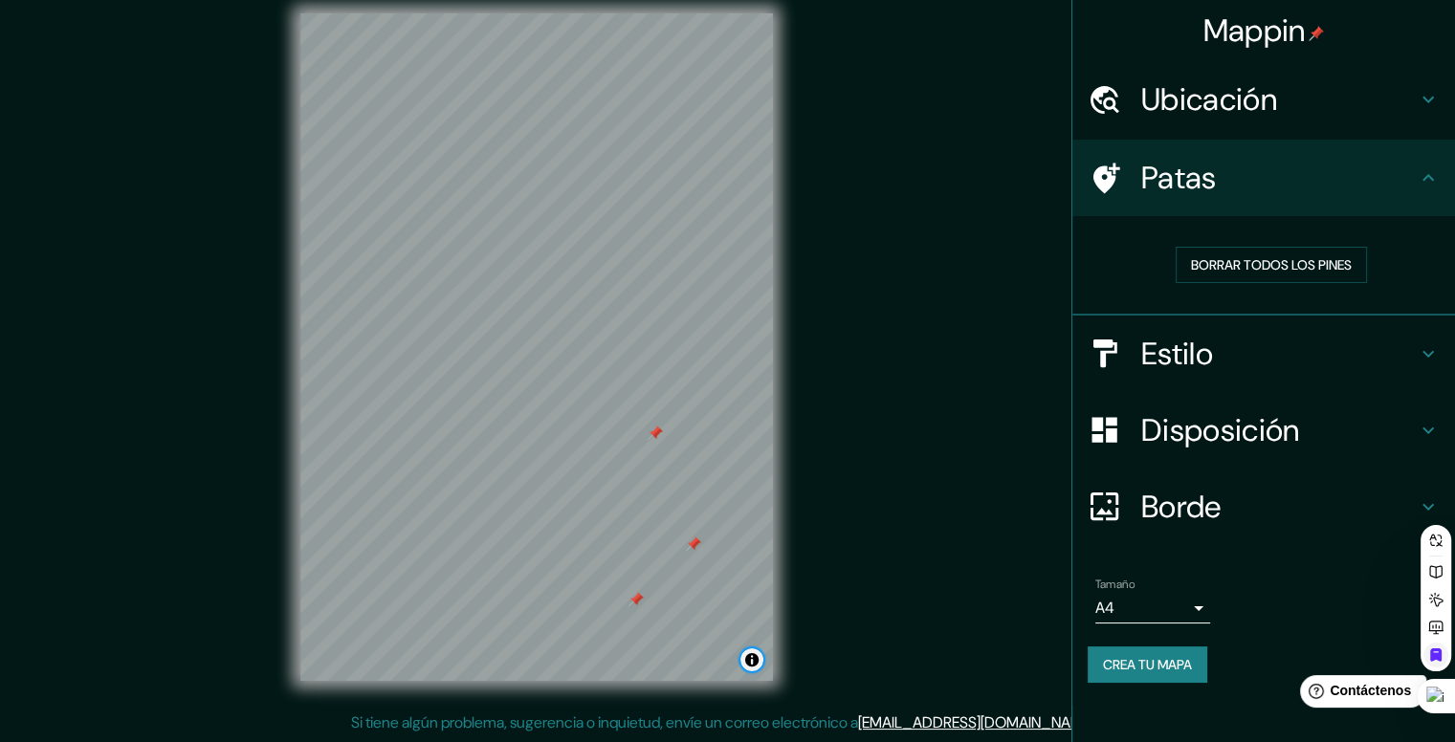
click at [757, 663] on button "Activar o desactivar atribución" at bounding box center [751, 660] width 23 height 23
click at [836, 617] on div "Mappin Ubicación Patas Borrar todos los pines Estilo Disposición Borde Elige un…" at bounding box center [727, 363] width 1455 height 760
click at [754, 661] on button "Activar o desactivar atribución" at bounding box center [751, 660] width 23 height 23
